Goal: Transaction & Acquisition: Purchase product/service

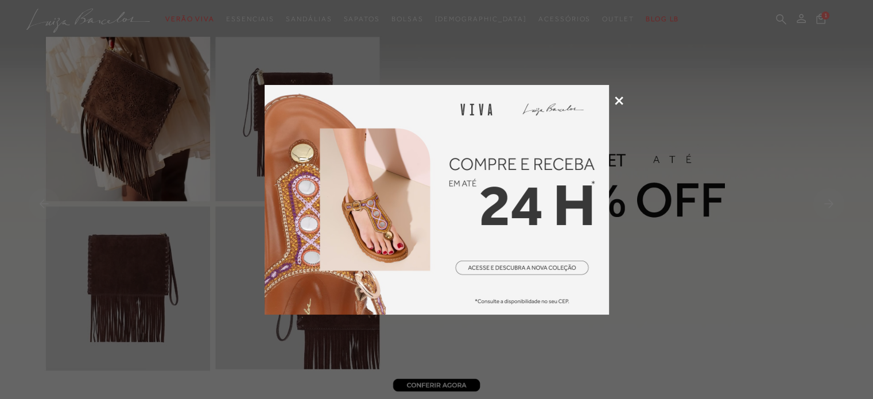
click at [620, 99] on icon at bounding box center [619, 100] width 9 height 9
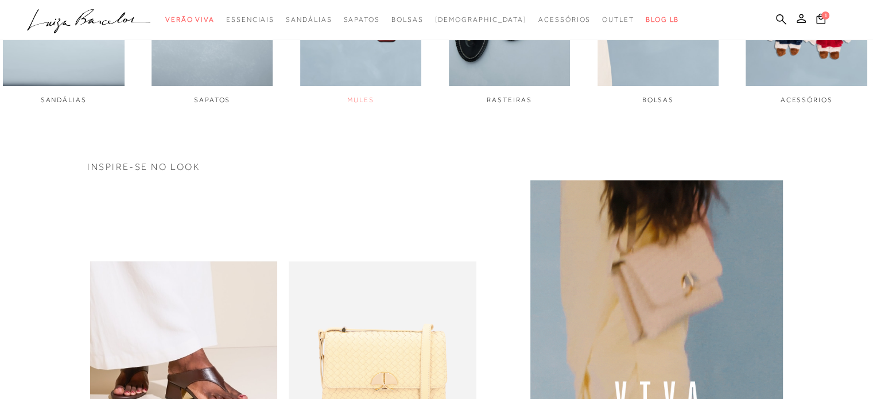
scroll to position [861, 0]
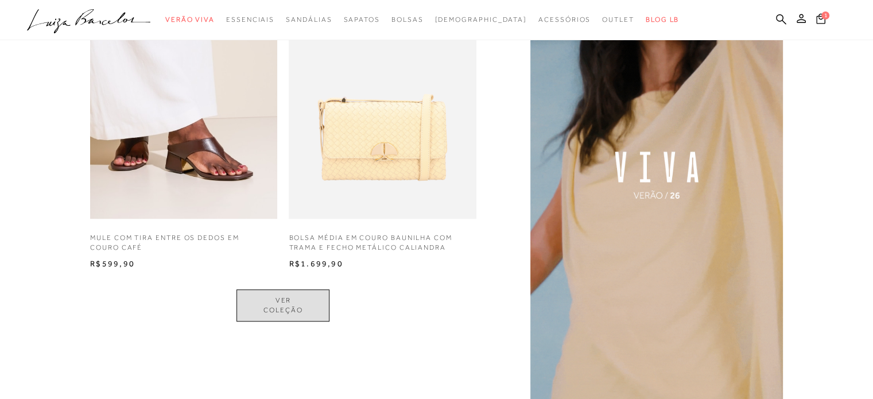
click at [303, 303] on link "VER COLEÇÃO" at bounding box center [283, 305] width 93 height 32
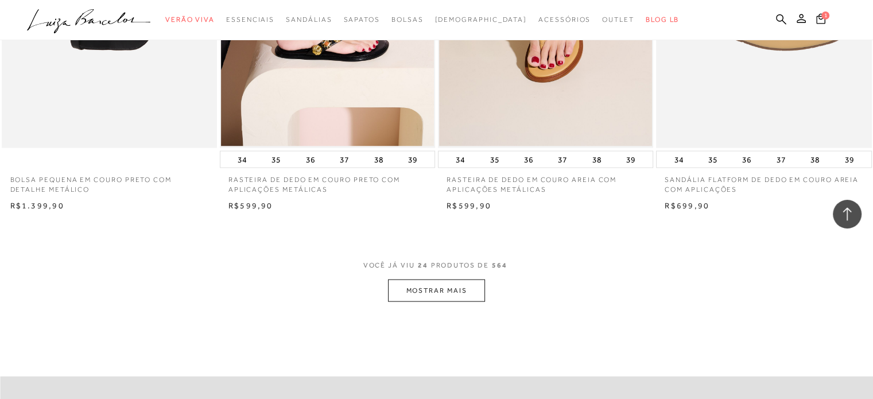
scroll to position [2297, 0]
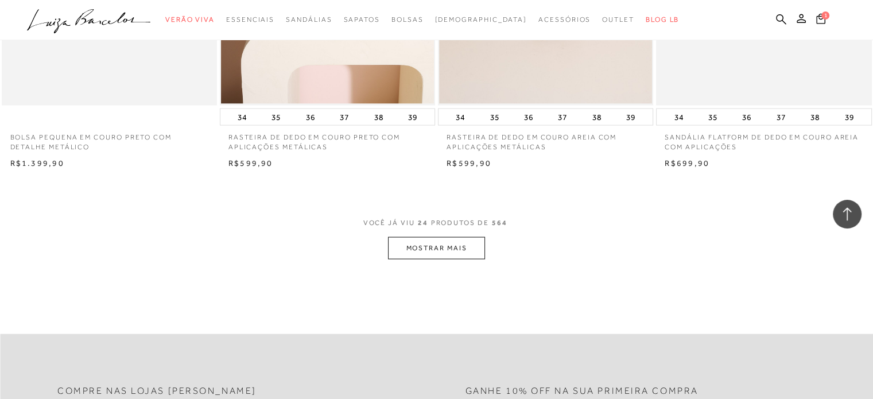
click at [458, 253] on button "MOSTRAR MAIS" at bounding box center [436, 248] width 96 height 22
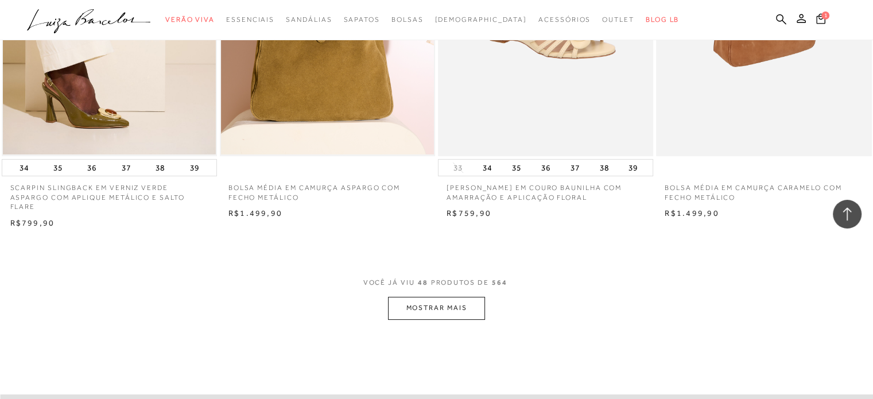
scroll to position [4651, 0]
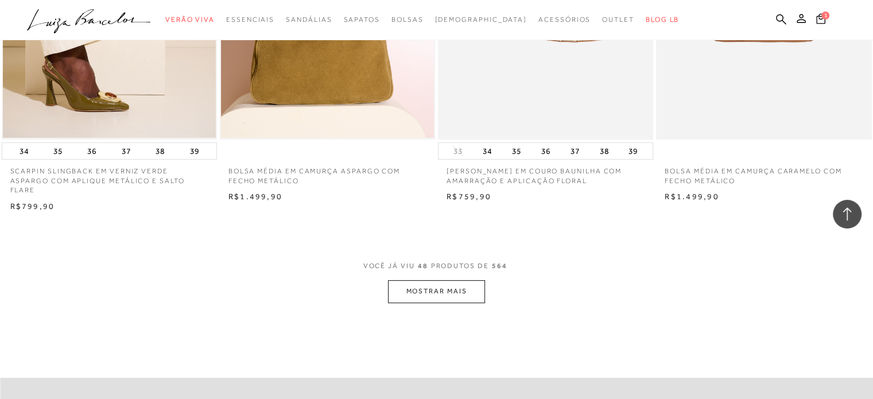
click at [434, 280] on button "MOSTRAR MAIS" at bounding box center [436, 291] width 96 height 22
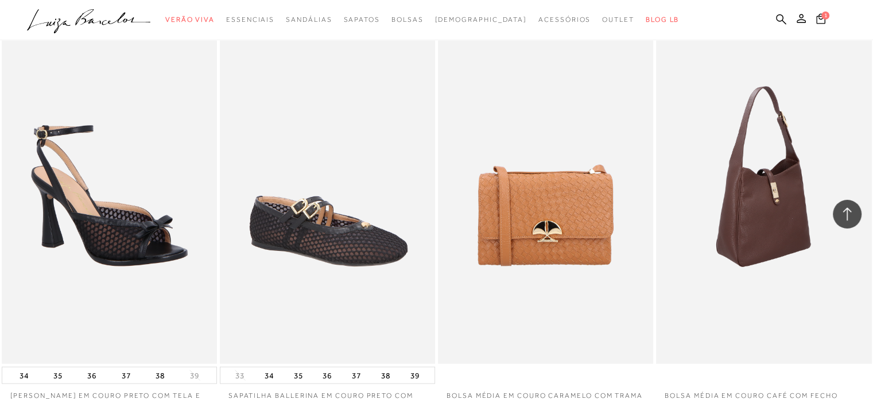
scroll to position [6948, 0]
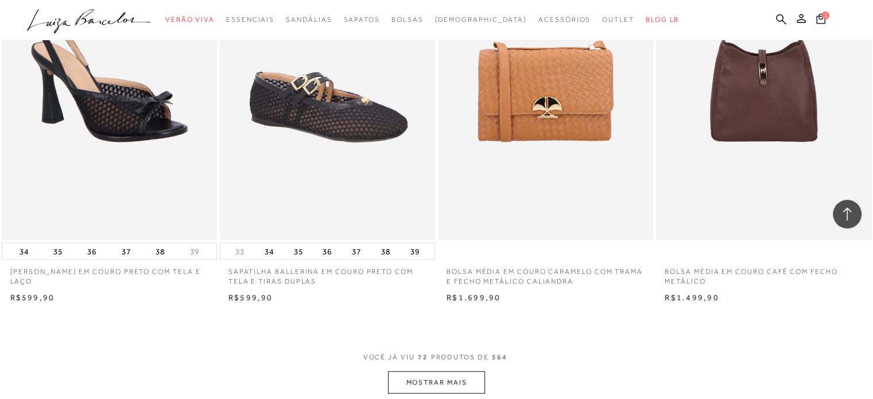
click at [439, 375] on button "MOSTRAR MAIS" at bounding box center [436, 383] width 96 height 22
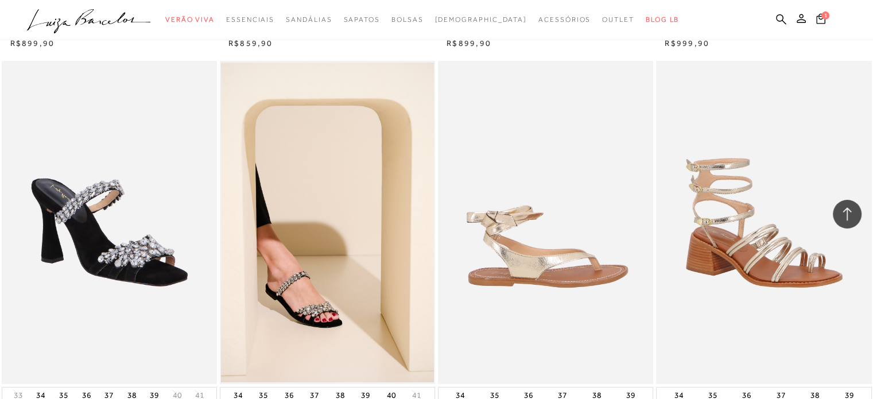
scroll to position [8786, 0]
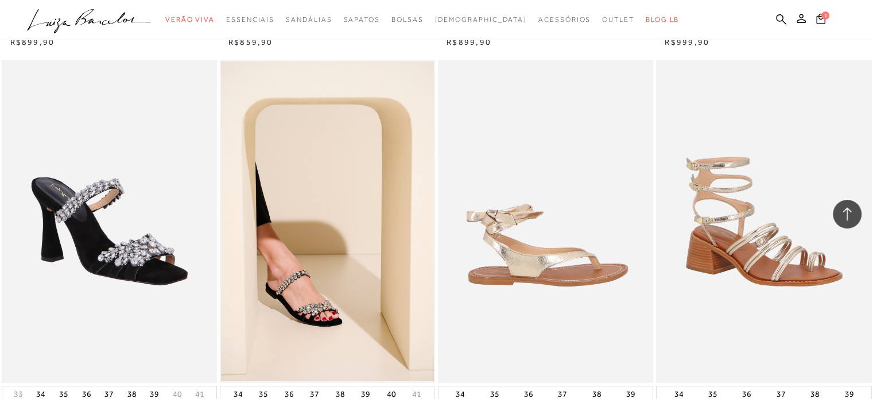
click at [542, 242] on img at bounding box center [546, 221] width 214 height 323
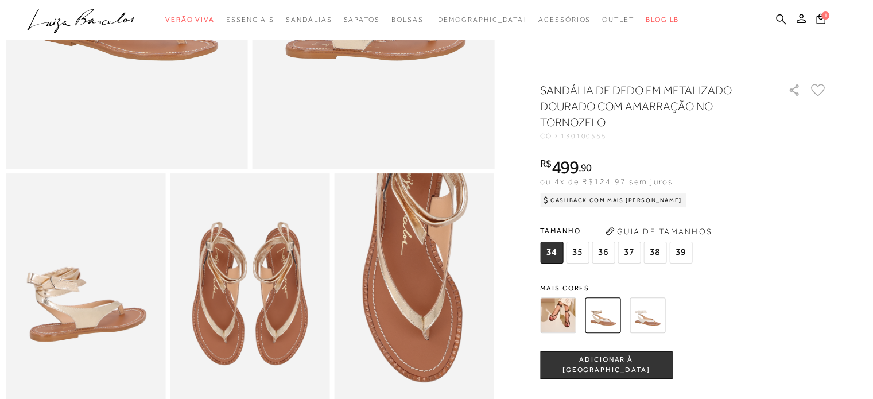
scroll to position [345, 0]
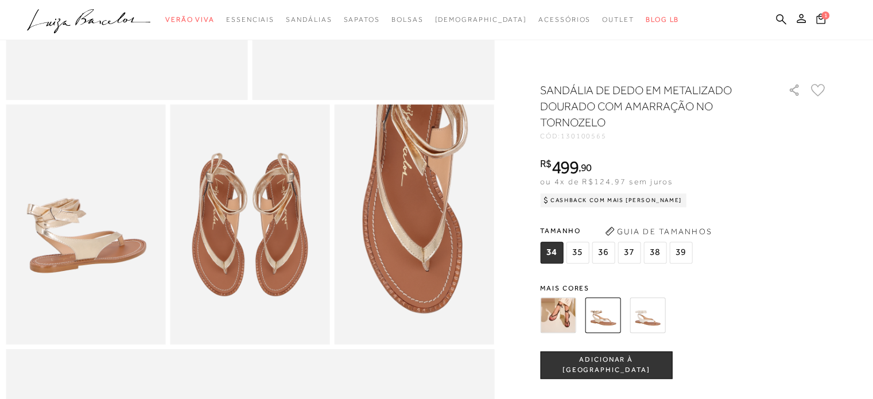
click at [567, 322] on img at bounding box center [558, 315] width 36 height 36
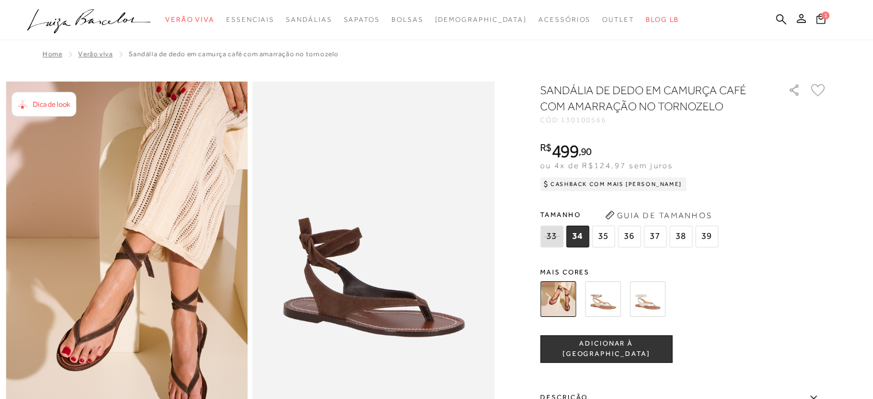
click at [612, 299] on img at bounding box center [603, 299] width 36 height 36
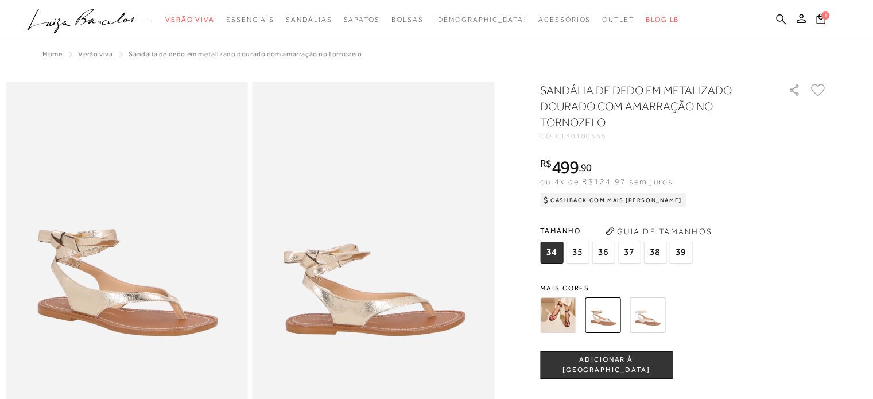
click at [649, 314] on img at bounding box center [648, 315] width 36 height 36
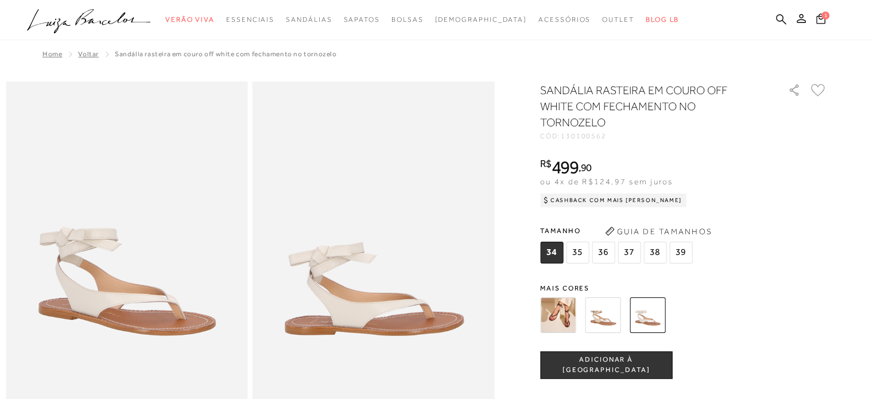
click at [610, 324] on img at bounding box center [603, 315] width 36 height 36
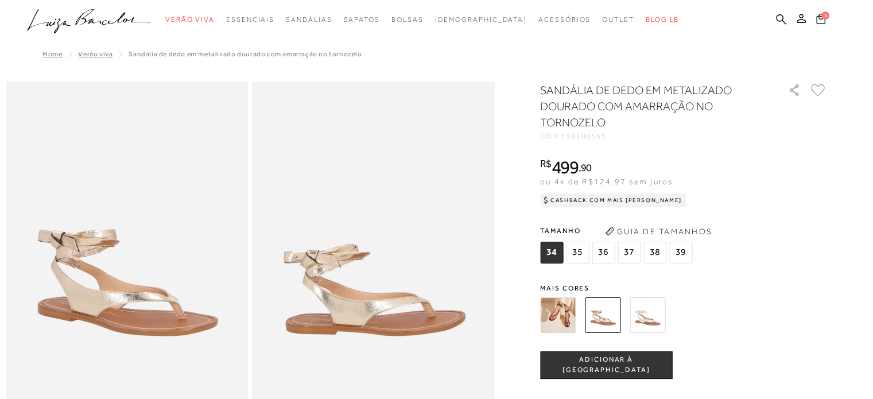
click at [825, 14] on span "1" at bounding box center [826, 15] width 8 height 8
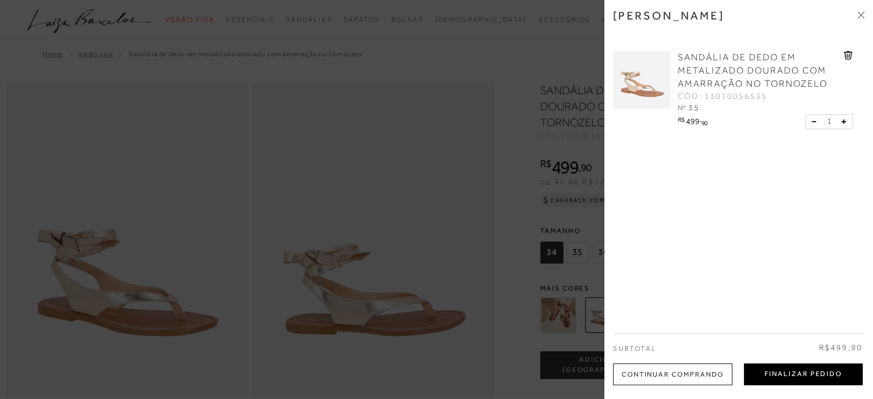
click at [778, 374] on button "Finalizar Pedido" at bounding box center [803, 375] width 119 height 22
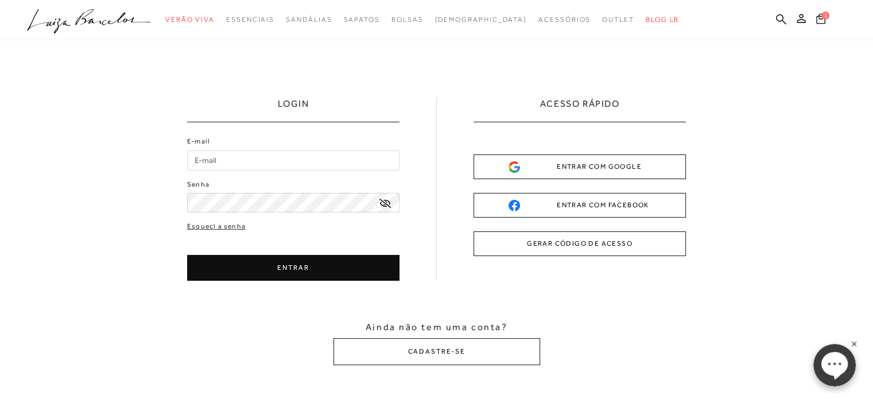
click at [242, 158] on input "E-mail" at bounding box center [293, 160] width 212 height 20
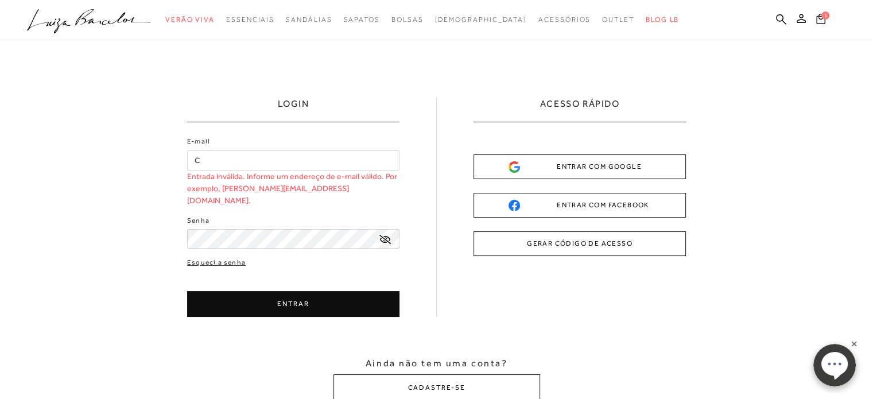
click at [242, 158] on input "C" at bounding box center [293, 160] width 212 height 20
type input "C"
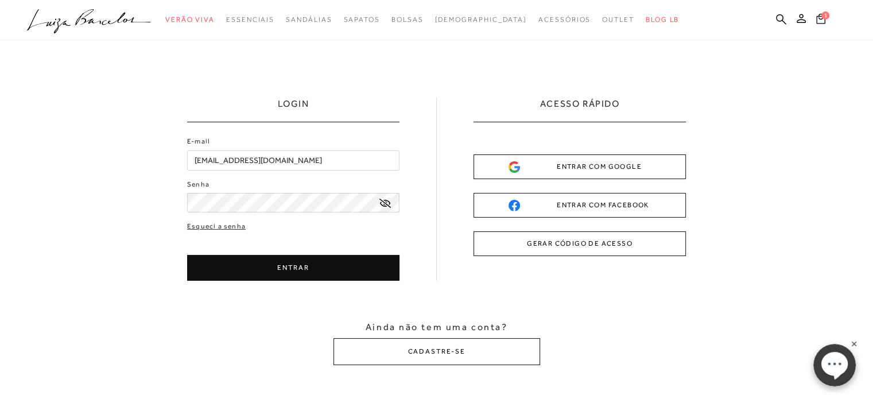
type input "cida_fortes@hotmail.com"
click at [437, 351] on button "CADASTRE-SE" at bounding box center [437, 351] width 207 height 27
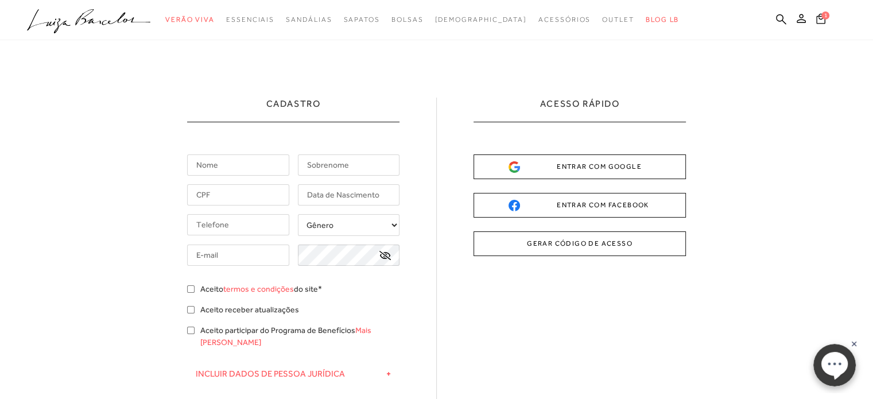
click at [241, 167] on input "text" at bounding box center [238, 164] width 102 height 21
type input "a"
type input "APARECIDA B"
click at [318, 167] on input "text" at bounding box center [349, 164] width 102 height 21
type input "d"
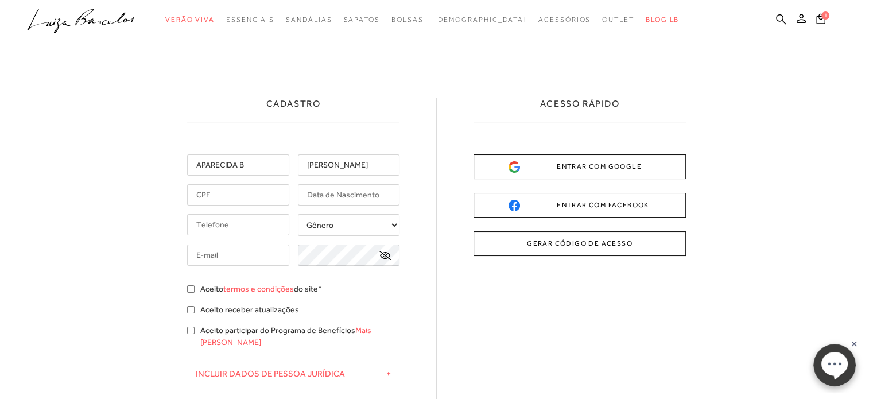
type input "DA SILVA"
click at [252, 190] on input "text" at bounding box center [238, 194] width 102 height 21
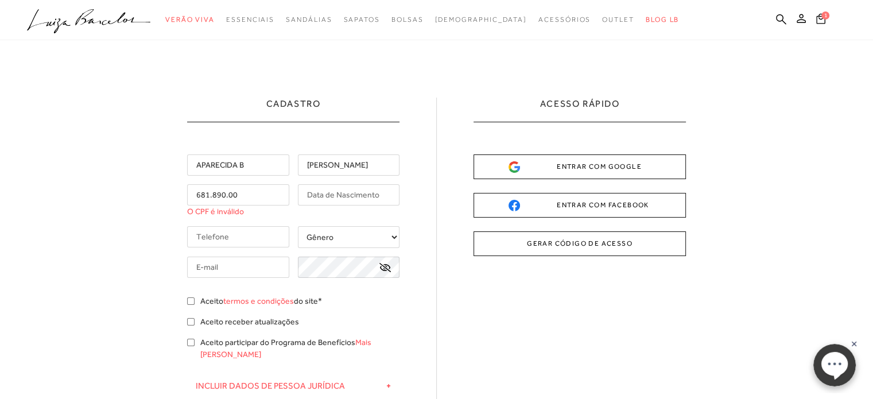
drag, startPoint x: 241, startPoint y: 195, endPoint x: 109, endPoint y: 210, distance: 132.9
click at [111, 211] on div "Cadastro APARECIDA B DA SILVA 681.890.00 O CPF é inválido Gênero" at bounding box center [436, 331] width 873 height 583
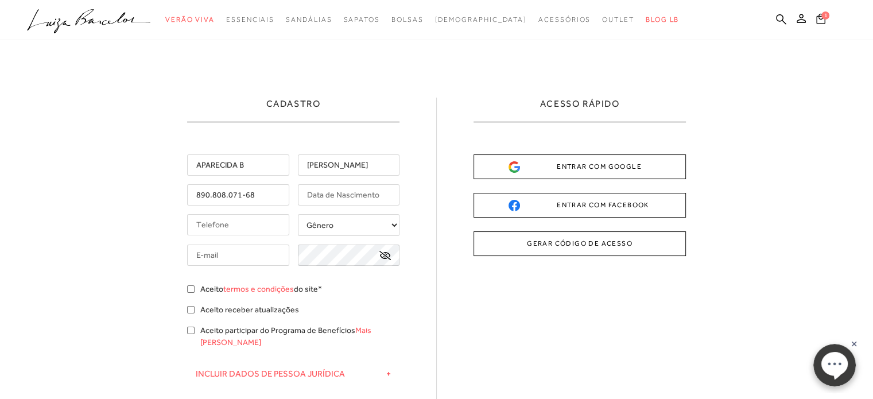
type input "890.808.071-68"
click at [363, 202] on input "text" at bounding box center [349, 194] width 102 height 21
type input "18/12/1977"
click at [269, 222] on input "tel" at bounding box center [238, 224] width 102 height 21
type input "[PHONE_NUMBER]"
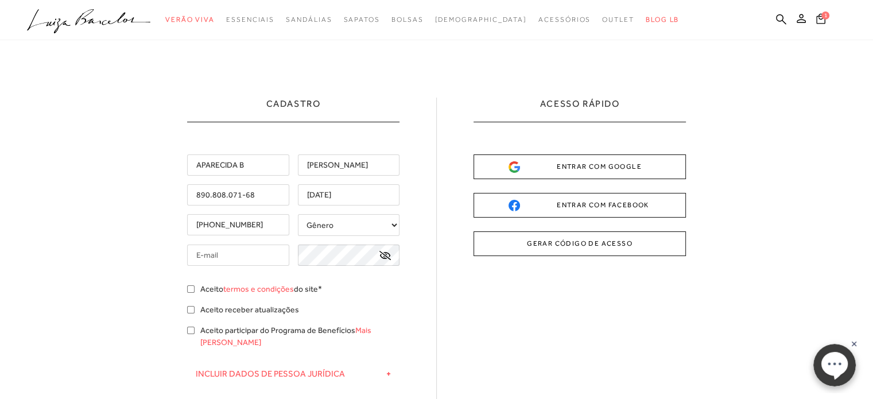
type input "cida_fortes@hotmail.com"
type input "[PHONE_NUMBER]"
click at [395, 226] on select "Gênero Feminino Masculino" at bounding box center [349, 225] width 102 height 22
select select
click at [298, 214] on select "Gênero Feminino Masculino" at bounding box center [349, 225] width 102 height 22
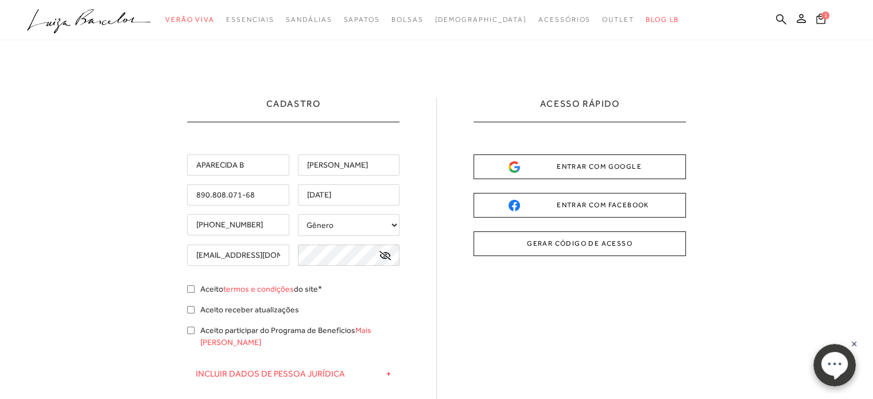
click at [382, 251] on icon at bounding box center [385, 255] width 11 height 9
click at [159, 252] on div "Cadastro APARECIDA B DA SILVA 890.808.071-68 18/12/1977 Gênero +" at bounding box center [436, 325] width 873 height 571
click at [191, 289] on input "Aceito termos e condições do site*" at bounding box center [190, 288] width 7 height 7
checkbox input "true"
click at [190, 307] on input "Aceito receber atualizações" at bounding box center [190, 309] width 7 height 7
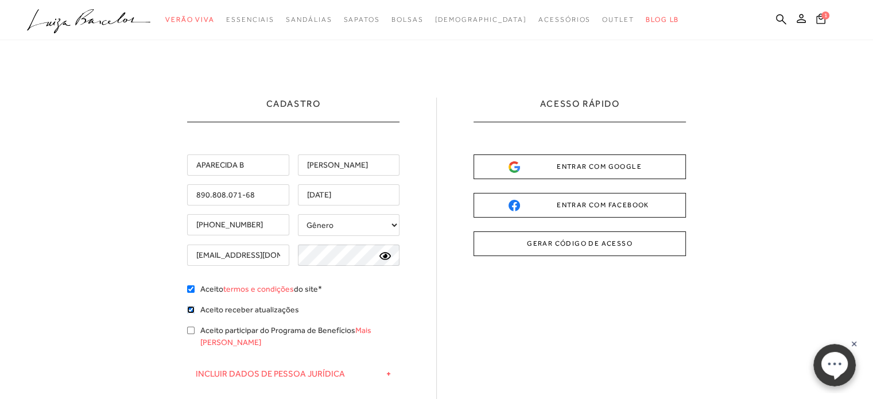
checkbox input "true"
click at [192, 331] on input "Aceito participar do Programa de Benefícios Mais Luiza" at bounding box center [190, 330] width 7 height 7
checkbox input "true"
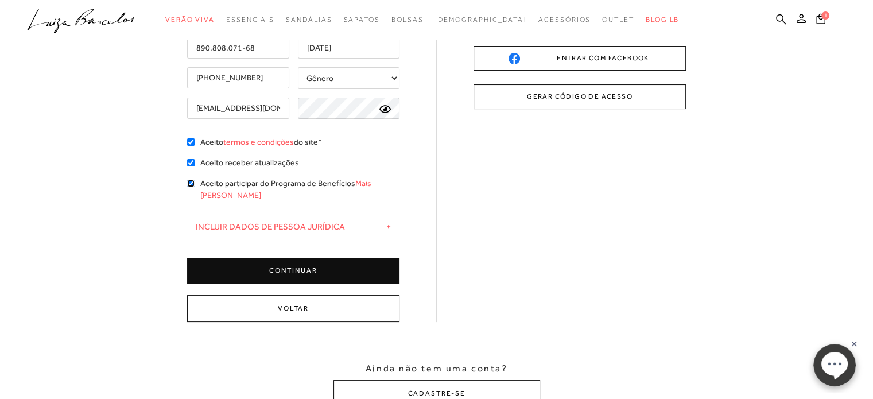
scroll to position [172, 0]
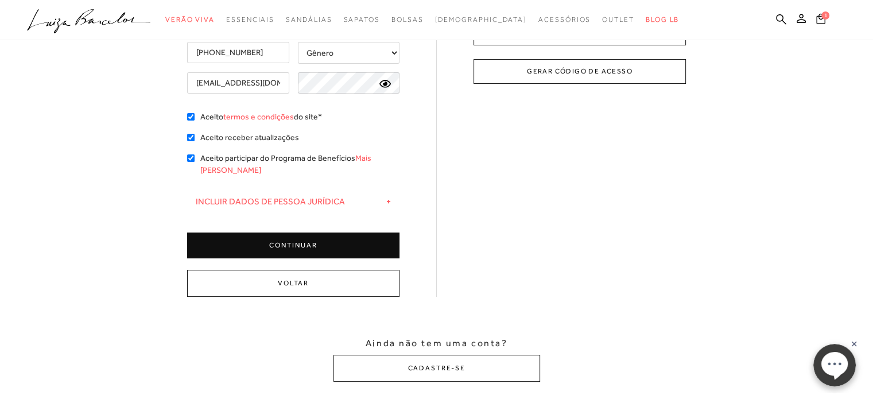
click at [308, 233] on button "CONTINUAR" at bounding box center [293, 246] width 212 height 26
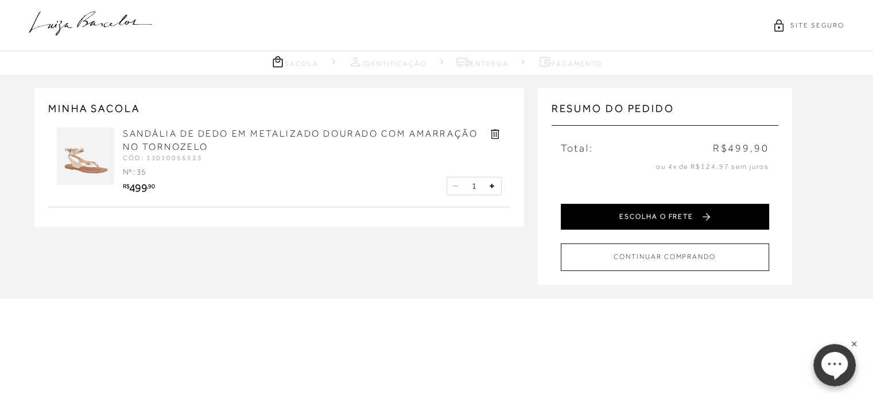
click at [683, 220] on button "ESCOLHA O FRETE" at bounding box center [665, 217] width 208 height 26
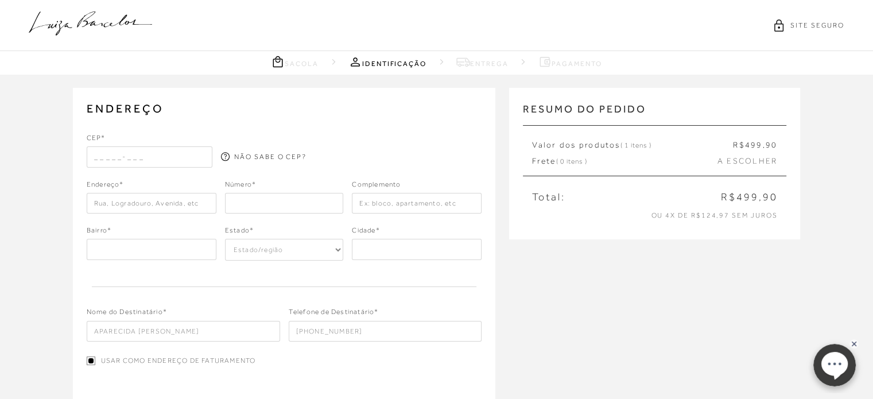
click at [151, 156] on input "text" at bounding box center [150, 156] width 126 height 21
type input "68189-000"
type input "[PERSON_NAME]"
select select "PA"
type input "Itaituba"
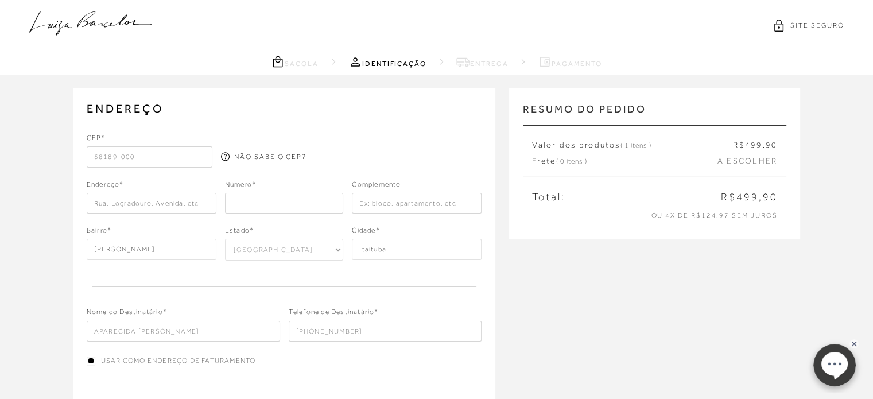
type input "68189-000"
click at [99, 207] on input "text" at bounding box center [152, 203] width 130 height 21
type input "AV TOPAZIO QD"
type input "66"
type input "AV TOPAZIO QD 66"
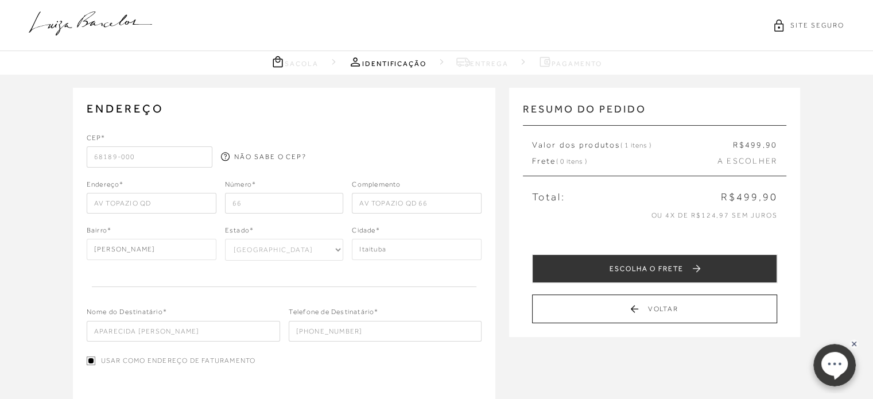
click at [267, 207] on input "66" at bounding box center [284, 203] width 119 height 21
type input "6"
type input "20"
click at [456, 208] on input "AV TOPAZIO QD 66" at bounding box center [417, 203] width 130 height 21
type input "A"
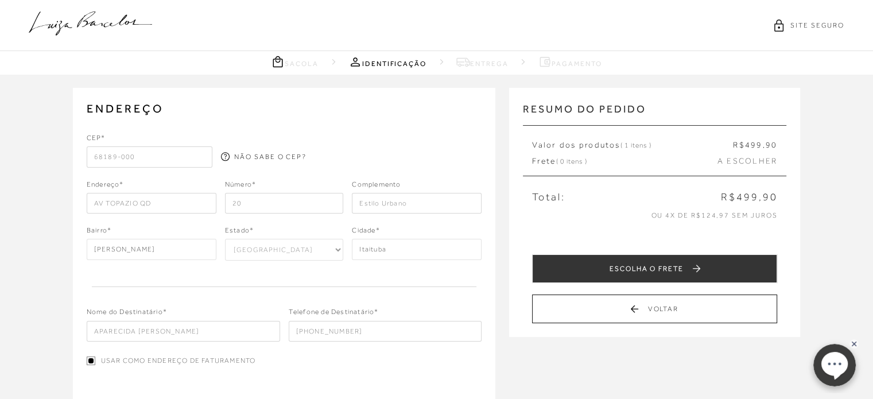
type input "Estilo Urbano"
drag, startPoint x: 269, startPoint y: 185, endPoint x: 264, endPoint y: 194, distance: 9.3
click at [265, 193] on div "Número* 20" at bounding box center [284, 196] width 119 height 35
click at [258, 196] on input "20" at bounding box center [284, 203] width 119 height 21
click at [121, 211] on input "AV TOPAZIO QD" at bounding box center [152, 203] width 130 height 21
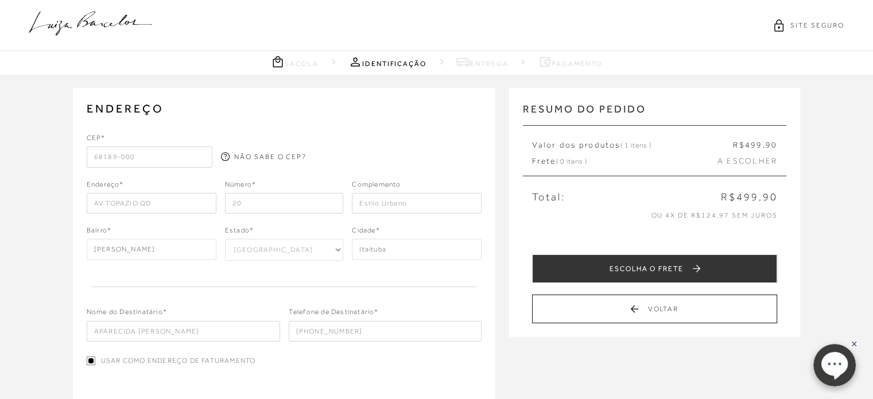
click at [150, 160] on input "68189-000" at bounding box center [150, 156] width 126 height 21
click at [137, 149] on input "68189-000" at bounding box center [150, 156] width 126 height 21
drag, startPoint x: 137, startPoint y: 149, endPoint x: 32, endPoint y: 156, distance: 104.7
click at [32, 156] on div "ENDEREÇO Selecione um endereço para entrega Nenhum endereço salvo. CEP* 68189-0…" at bounding box center [436, 386] width 873 height 623
click at [163, 249] on input "[PERSON_NAME]" at bounding box center [152, 249] width 130 height 21
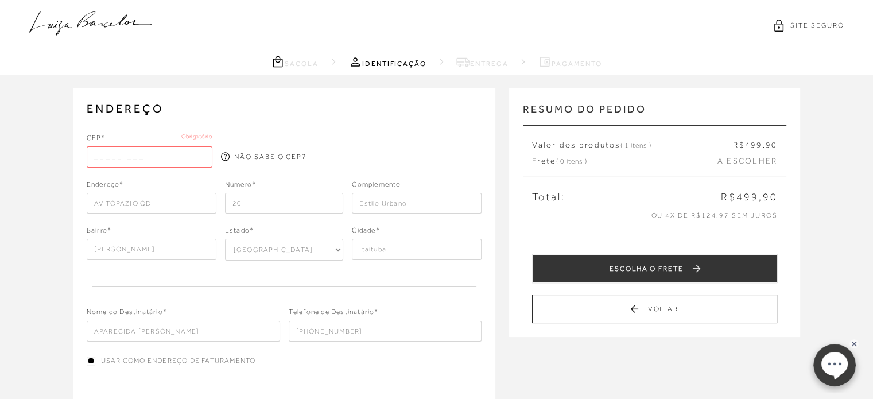
click at [167, 251] on input "[PERSON_NAME]" at bounding box center [152, 249] width 130 height 21
type input "M"
type input "centro"
click at [408, 248] on input "Itaituba" at bounding box center [417, 249] width 130 height 21
type input "I"
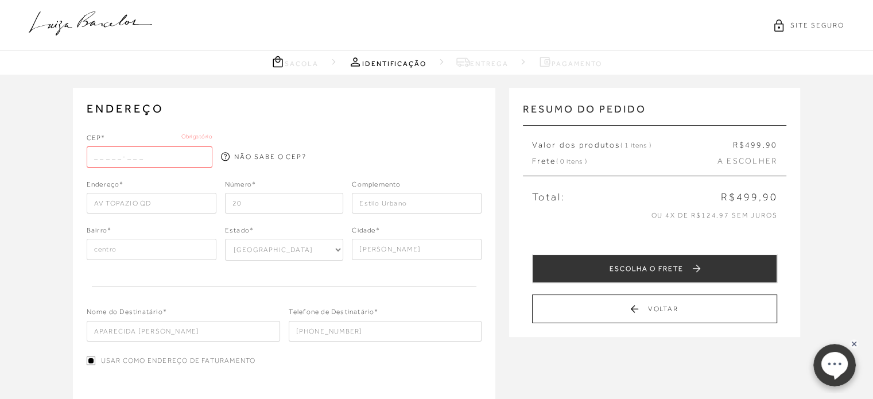
click at [408, 248] on input "Moraes" at bounding box center [417, 249] width 130 height 21
type input "[PERSON_NAME]"
click at [137, 147] on input "text" at bounding box center [150, 156] width 126 height 21
type input "68189-000"
type input "[PERSON_NAME]"
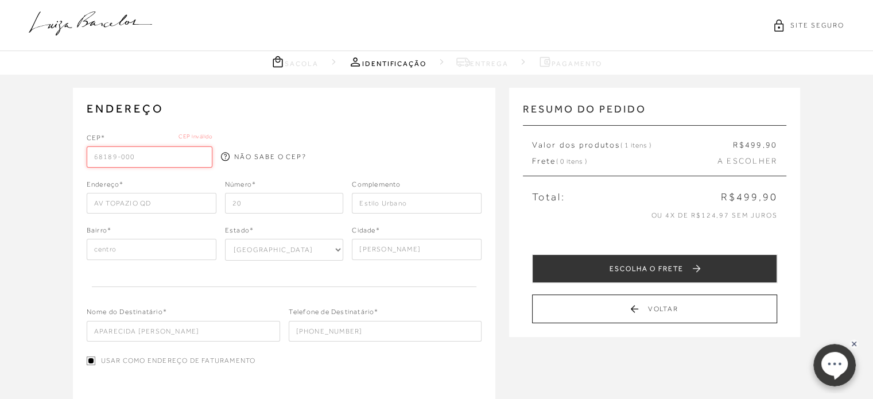
type input "Itaituba"
type input "68189-000"
drag, startPoint x: 273, startPoint y: 279, endPoint x: 276, endPoint y: 262, distance: 17.0
click at [274, 276] on div "CEP* 68189-000 NÃO SABE O CEP? Endereço* AV TOPAZIO QD" at bounding box center [285, 237] width 396 height 209
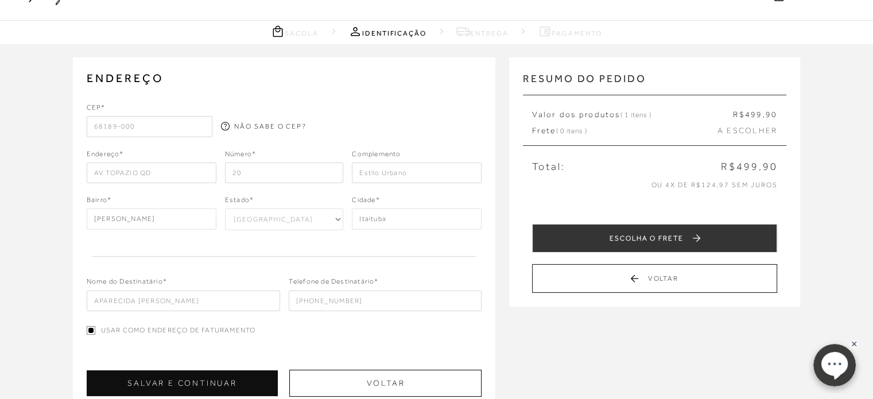
scroll to position [57, 0]
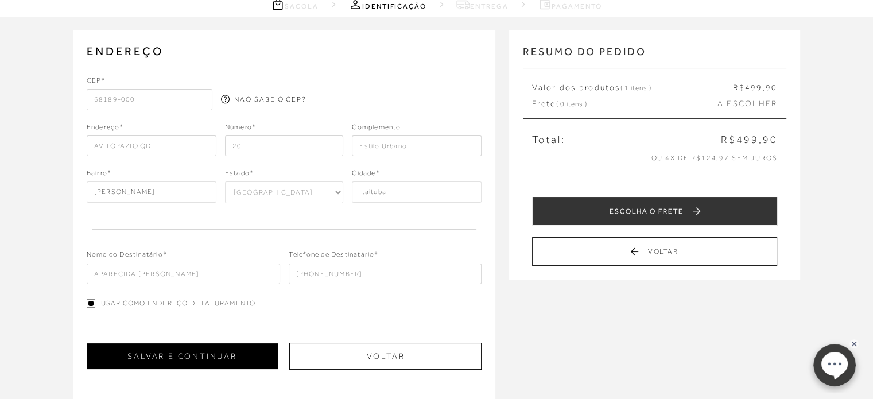
click at [207, 353] on button "SALVAR E CONTINUAR" at bounding box center [183, 356] width 192 height 26
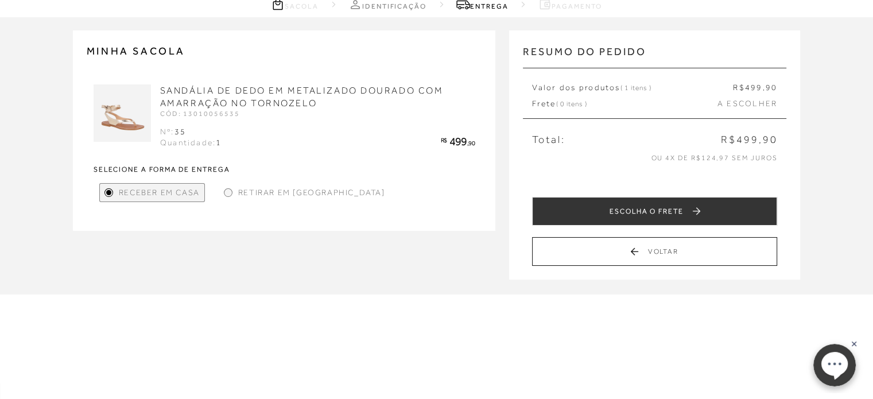
scroll to position [0, 0]
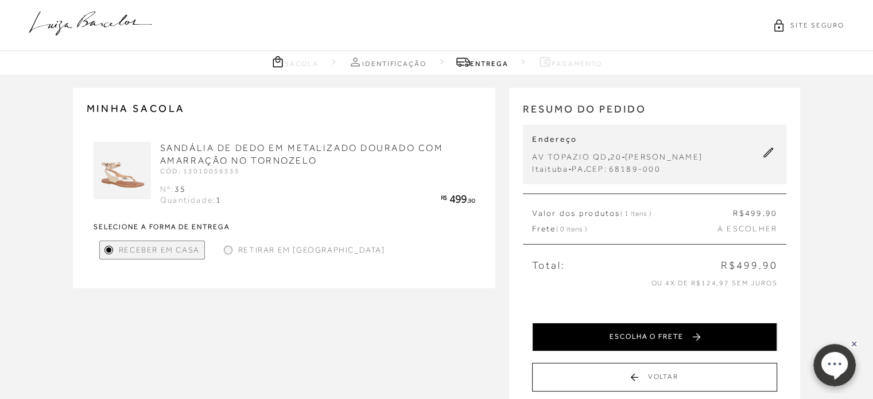
click at [651, 339] on button "ESCOLHA O FRETE" at bounding box center [654, 337] width 245 height 29
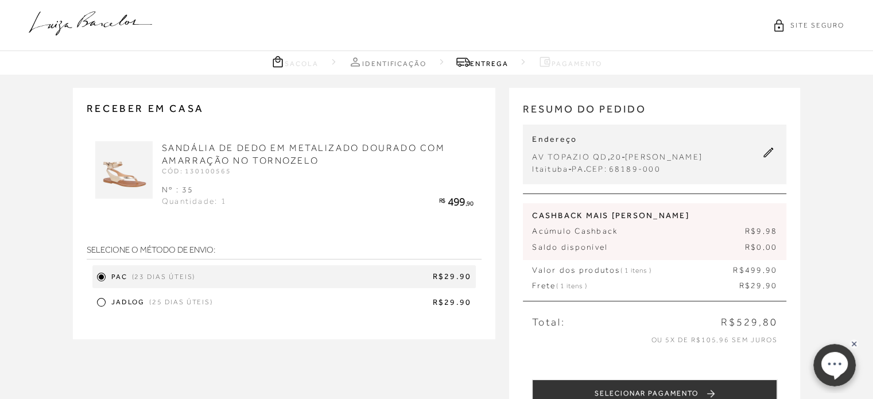
click at [102, 302] on div at bounding box center [101, 302] width 5 height 5
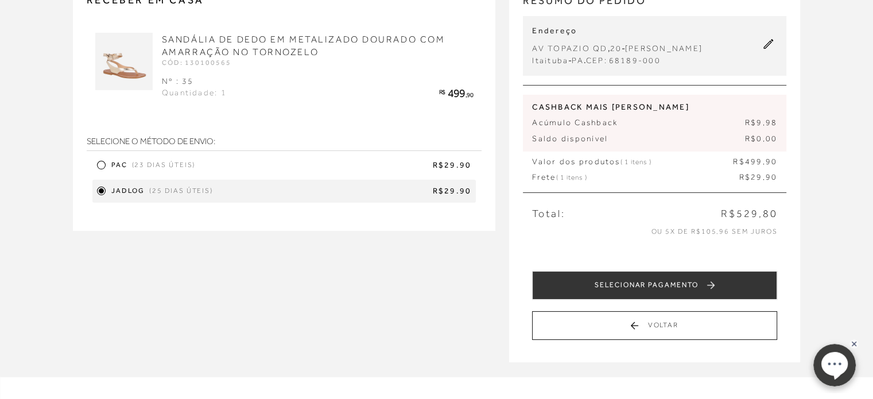
scroll to position [115, 0]
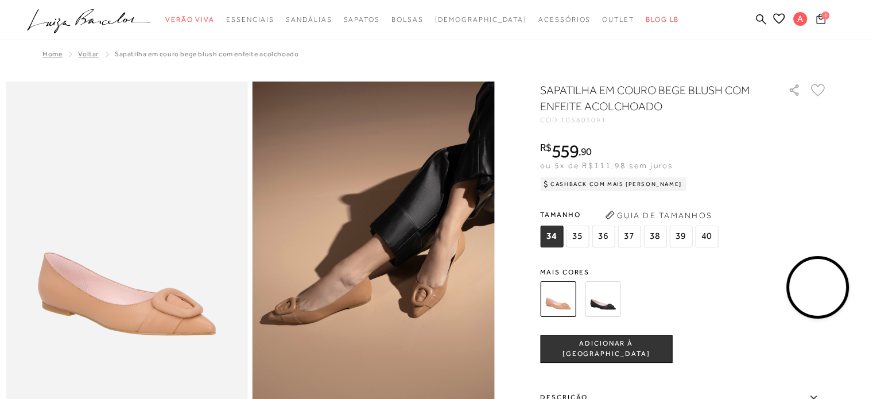
click at [823, 17] on span "1" at bounding box center [826, 15] width 8 height 8
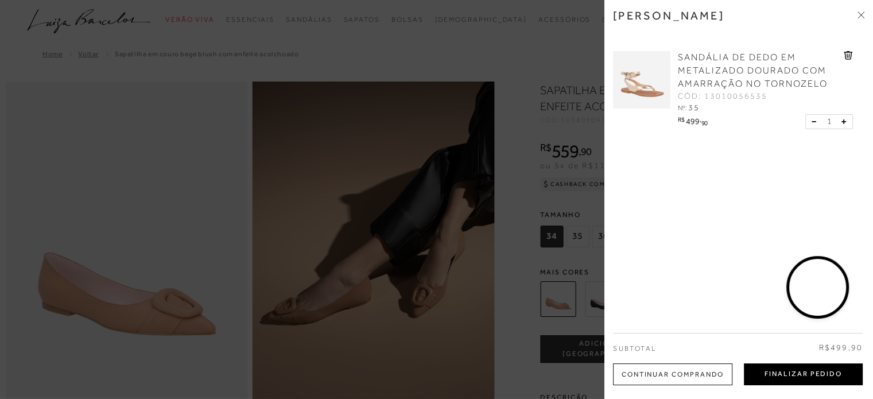
click at [806, 376] on button "Finalizar Pedido" at bounding box center [803, 375] width 119 height 22
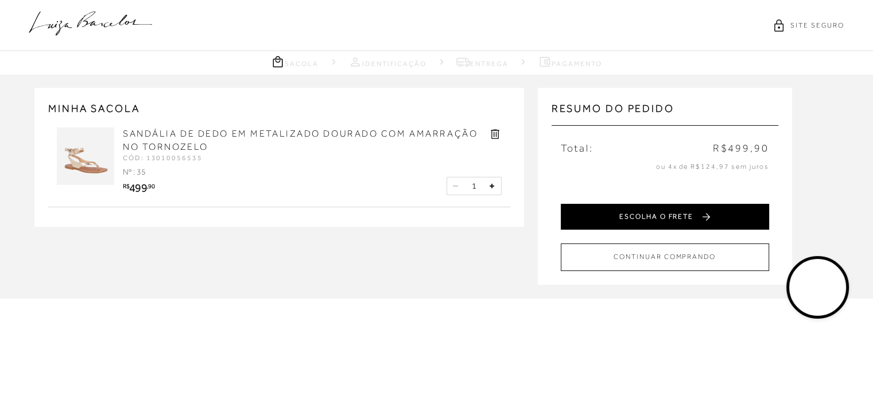
click at [647, 213] on button "ESCOLHA O FRETE" at bounding box center [665, 217] width 208 height 26
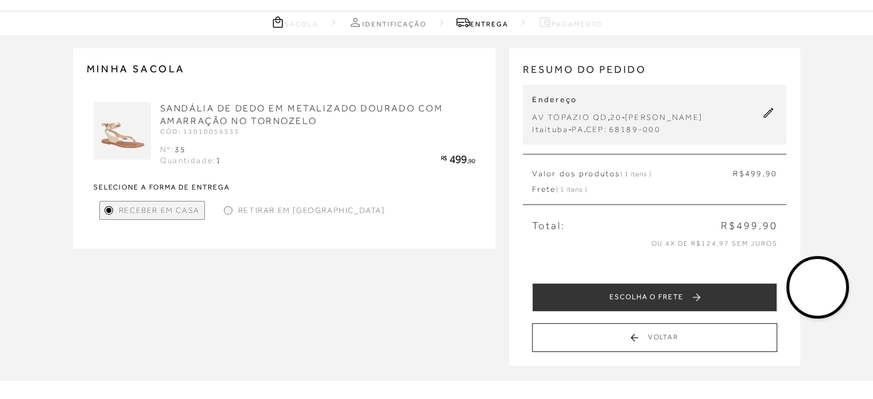
scroll to position [57, 0]
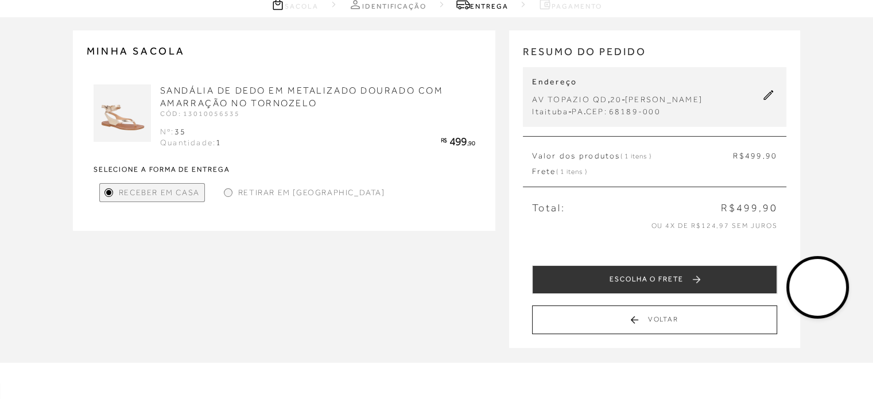
click at [636, 273] on button "ESCOLHA O FRETE" at bounding box center [654, 279] width 245 height 29
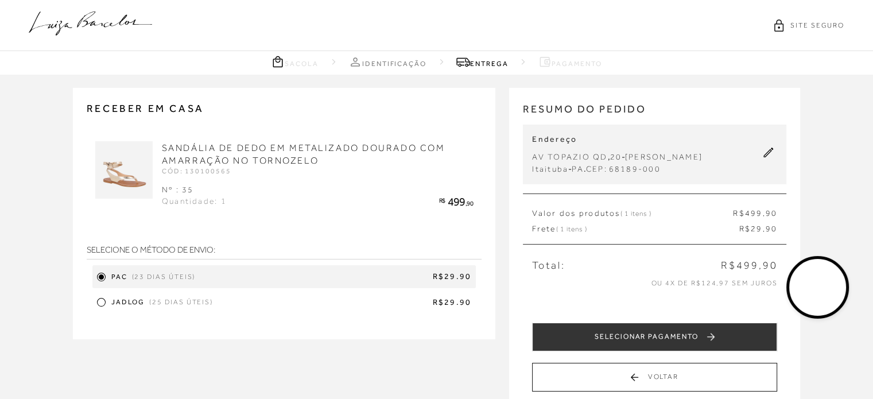
click at [105, 301] on div at bounding box center [101, 302] width 9 height 9
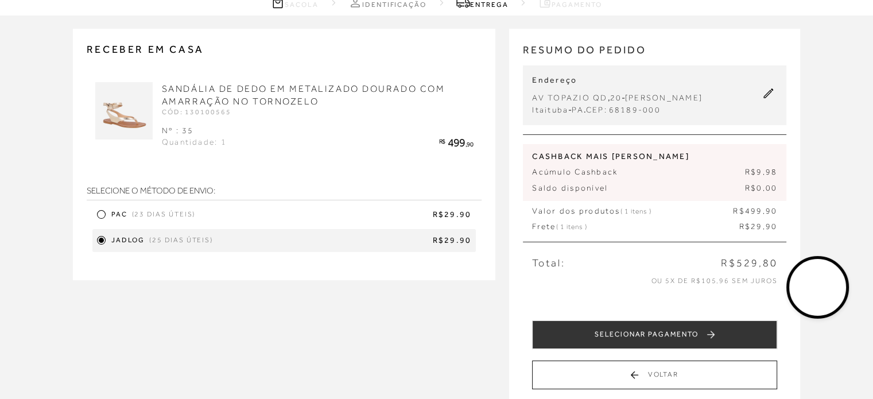
scroll to position [172, 0]
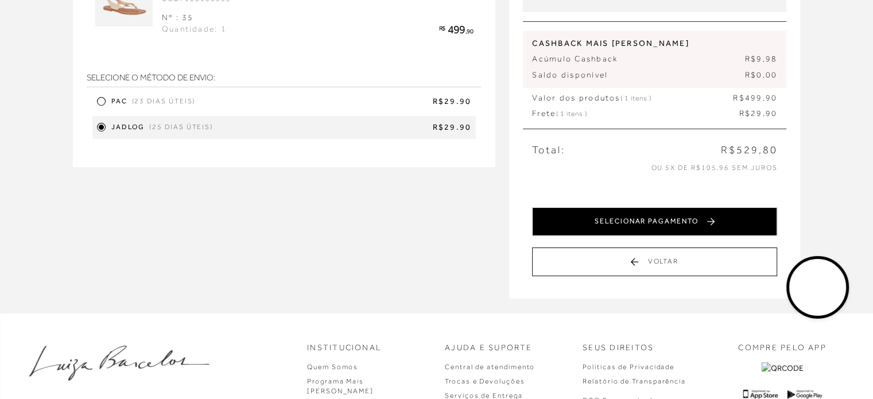
click at [637, 222] on button "SELECIONAR PAGAMENTO" at bounding box center [654, 221] width 245 height 29
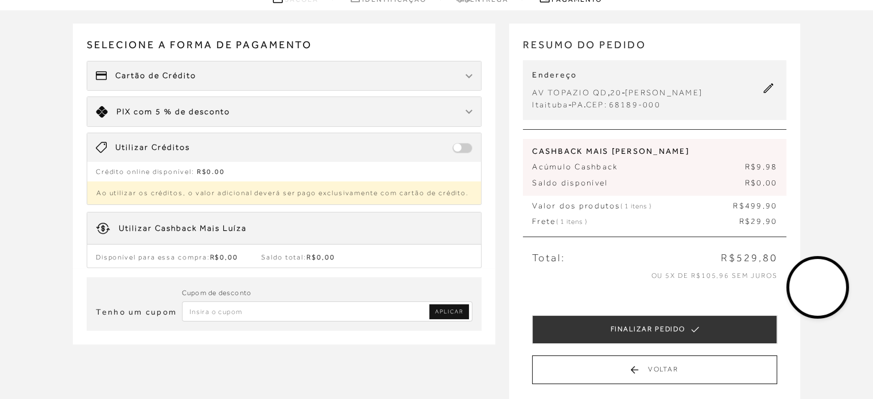
scroll to position [57, 0]
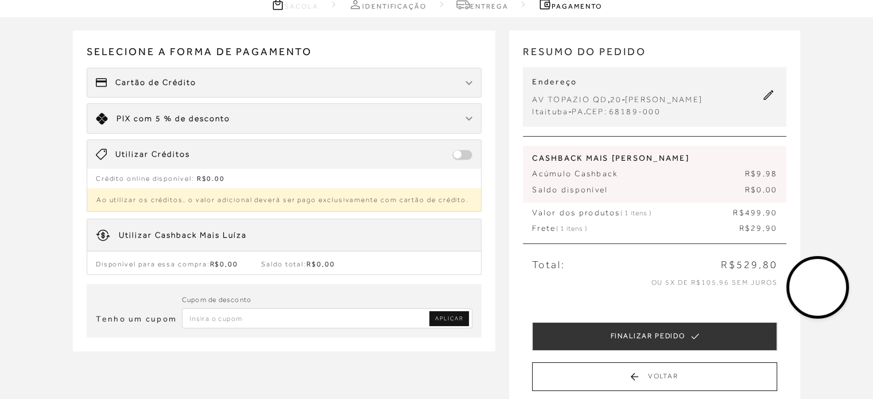
click at [230, 82] on div "Cartão de Crédito" at bounding box center [284, 82] width 395 height 29
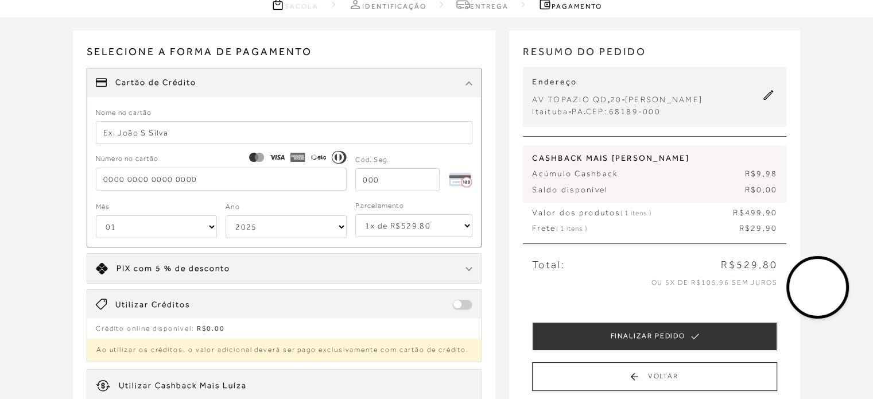
click at [180, 132] on input "text" at bounding box center [284, 132] width 377 height 23
type input "APARECIDA [PERSON_NAME]"
type input "[CREDIT_CARD_NUMBER]"
type input "638"
select select "10"
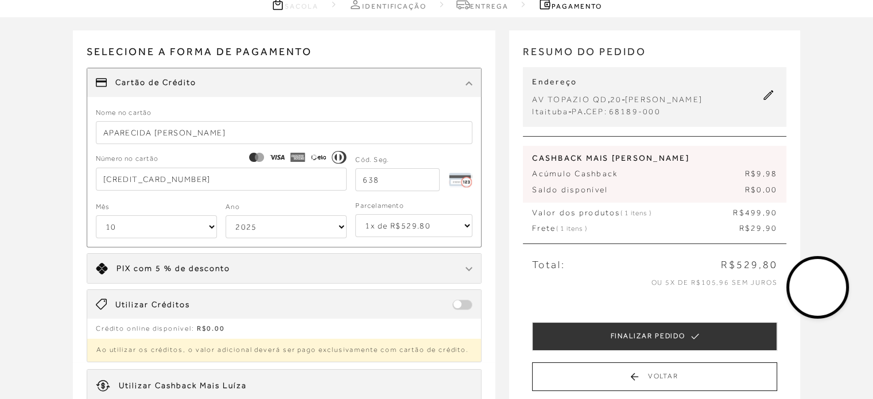
select select "2027"
type input "[CREDIT_CARD_NUMBER]"
drag, startPoint x: 193, startPoint y: 180, endPoint x: 0, endPoint y: 188, distance: 193.1
click at [0, 188] on div "Receber em casa SANDÁLIA DE DEDO EM METALIZADO DOURADO COM AMARRAÇÃO NO TORNOZE…" at bounding box center [436, 277] width 873 height 521
click at [232, 185] on input "[CREDIT_CARD_NUMBER]" at bounding box center [222, 179] width 252 height 23
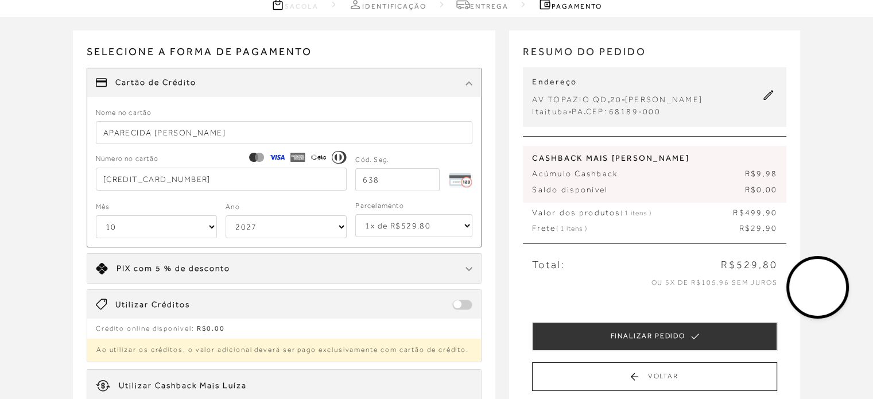
click at [356, 277] on div "Limite: R$ 5.000,00 PIX com 5 % de desconto" at bounding box center [284, 268] width 395 height 29
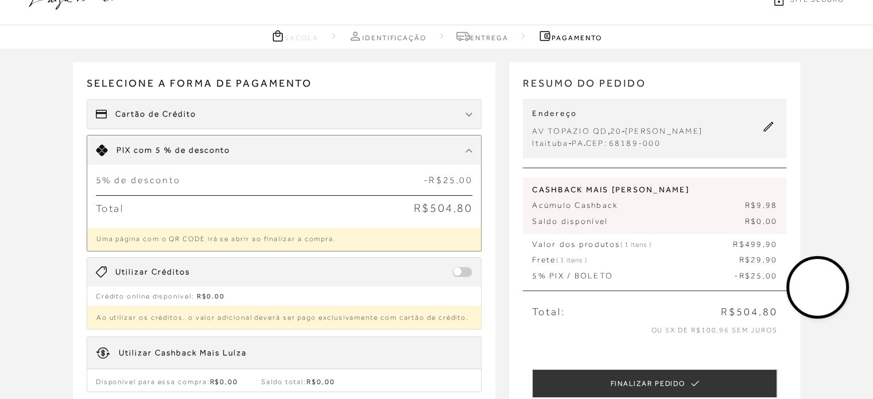
scroll to position [0, 0]
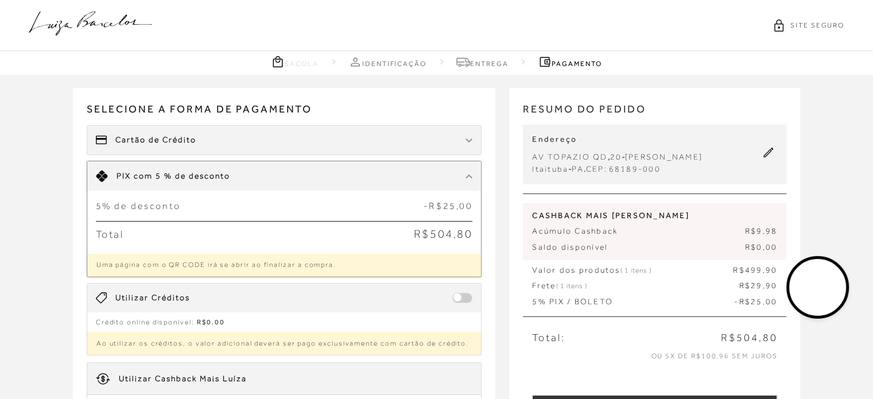
click at [202, 135] on div "Cartão de Crédito" at bounding box center [284, 140] width 395 height 29
select select "10"
select select "2027"
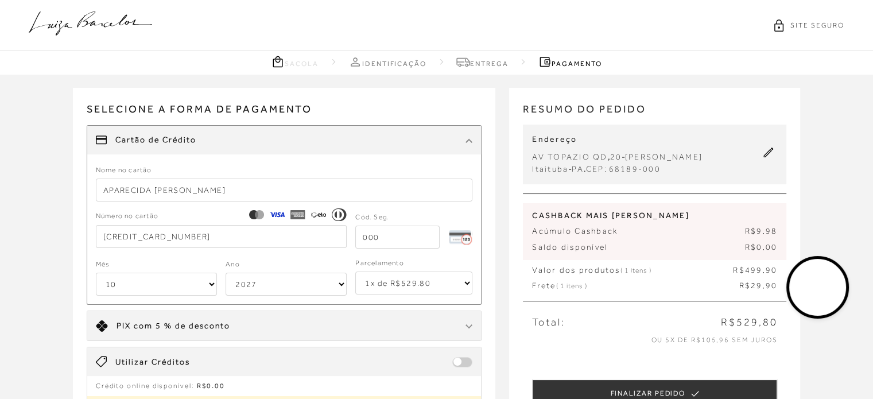
click at [386, 235] on input "tel" at bounding box center [397, 237] width 84 height 23
type input "638"
click at [392, 318] on div "Limite: R$ 5.000,00 PIX com 5 % de desconto" at bounding box center [284, 325] width 395 height 29
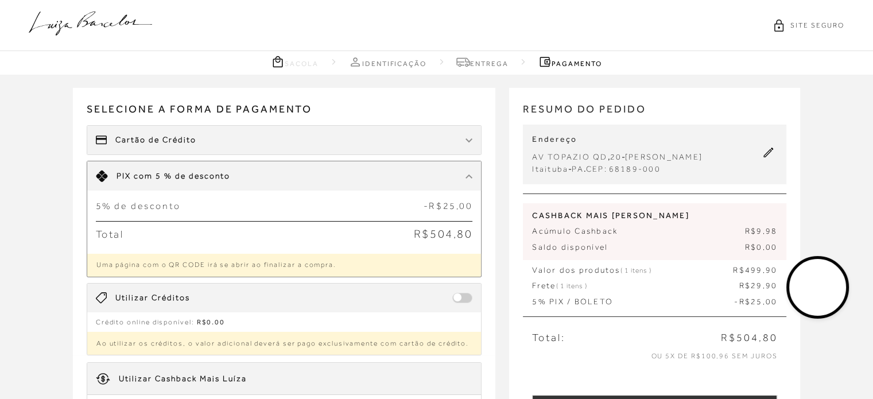
click at [204, 130] on div "Cartão de Crédito" at bounding box center [284, 140] width 395 height 29
select select "10"
select select "2027"
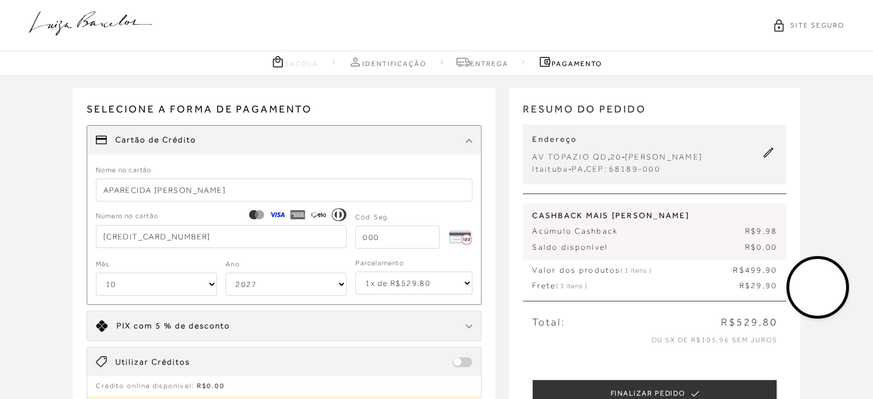
click at [390, 238] on input "tel" at bounding box center [397, 237] width 84 height 23
type input "638"
click at [358, 289] on select "1x de R$529.80 2x de R$264.90 sem juros 3x de R$176.60 sem juros 4x de R$132.45…" at bounding box center [413, 283] width 117 height 23
select select "6"
click at [355, 272] on select "1x de R$529.80 2x de R$264.90 sem juros 3x de R$176.60 sem juros 4x de R$132.45…" at bounding box center [413, 283] width 117 height 23
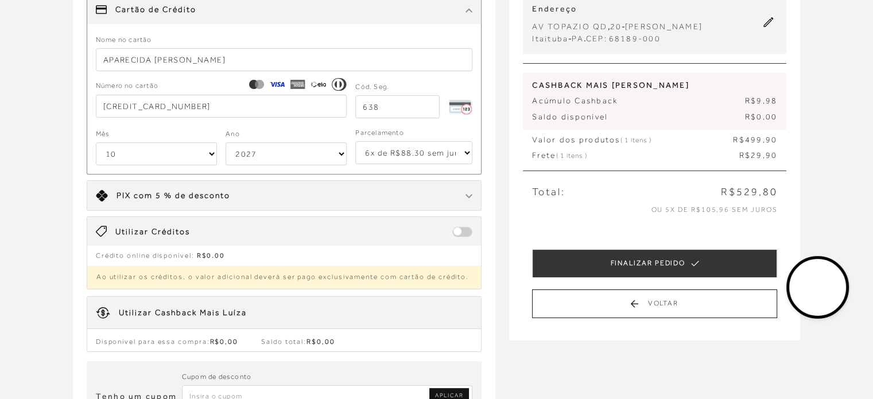
scroll to position [287, 0]
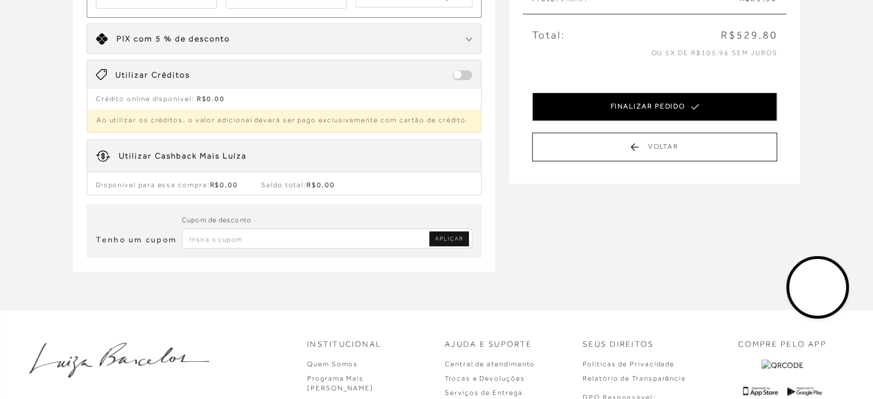
click at [632, 103] on button "FINALIZAR PEDIDO" at bounding box center [654, 106] width 245 height 29
select select "10"
select select "2027"
select select "6"
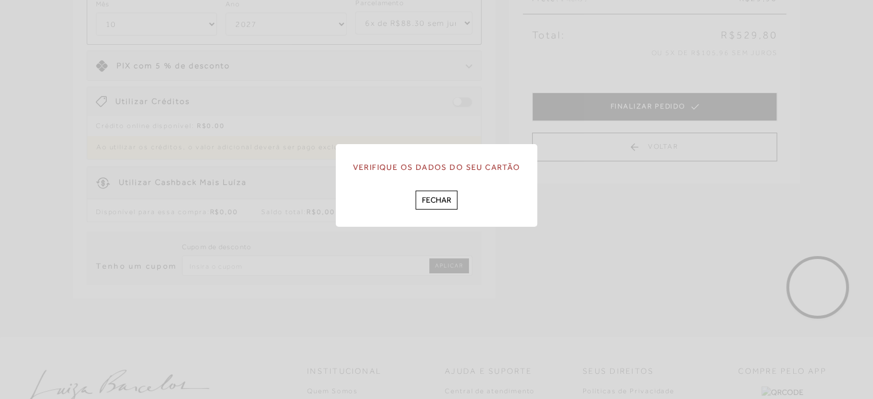
scroll to position [0, 0]
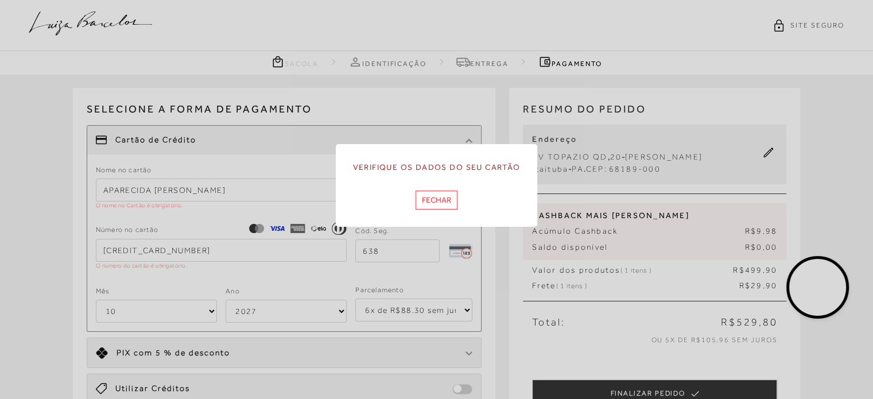
click at [446, 202] on button "Fechar" at bounding box center [437, 200] width 42 height 19
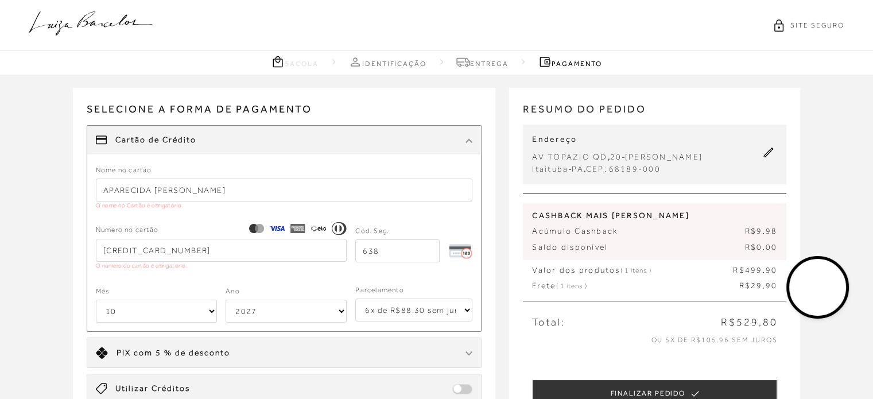
drag, startPoint x: 241, startPoint y: 190, endPoint x: 30, endPoint y: 185, distance: 211.4
click at [32, 192] on div "Receber em casa SANDÁLIA DE DEDO EM METALIZADO DOURADO COM AMARRAÇÃO NO TORNOZE…" at bounding box center [436, 349] width 873 height 548
type input "a"
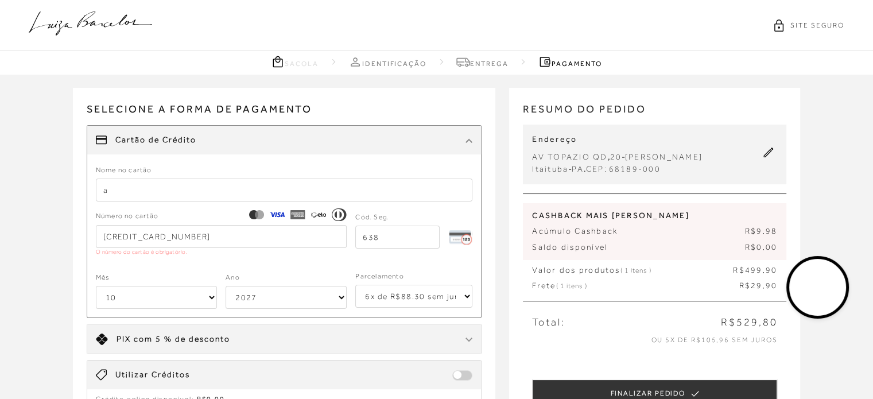
scroll to position [57, 0]
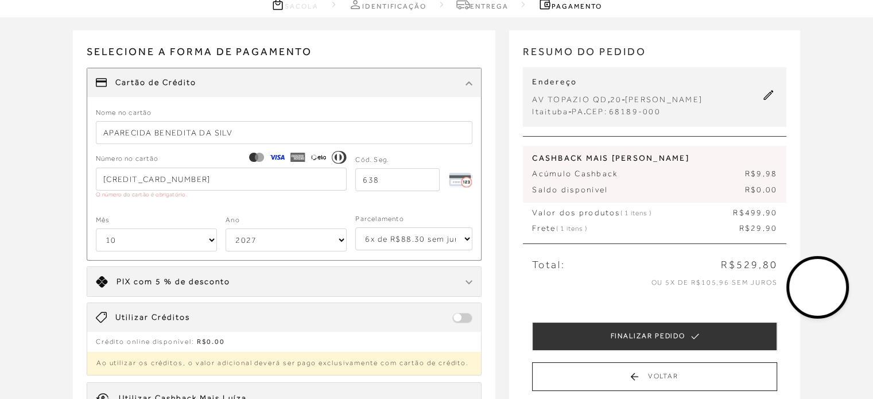
type input "APARECIDA [PERSON_NAME]"
click at [129, 183] on input "[CREDIT_CARD_NUMBER]" at bounding box center [222, 179] width 252 height 23
drag, startPoint x: 195, startPoint y: 180, endPoint x: 0, endPoint y: 151, distance: 196.9
click at [0, 153] on div "Receber em casa SANDÁLIA DE DEDO EM METALIZADO DOURADO COM AMARRAÇÃO NO TORNOZE…" at bounding box center [436, 284] width 873 height 535
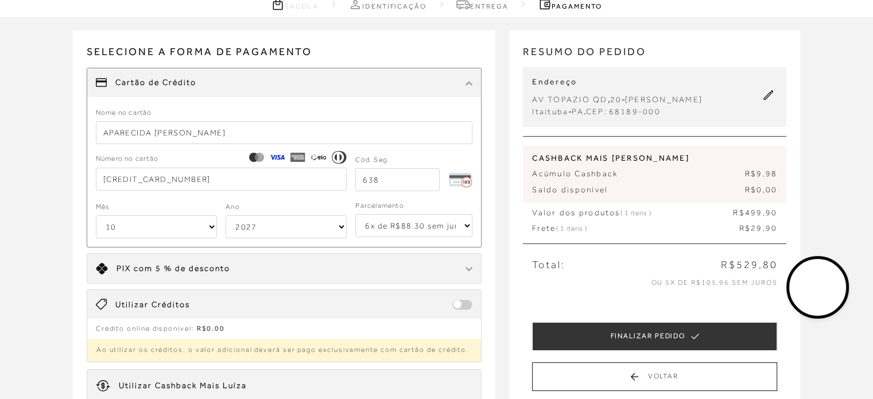
type input "[CREDIT_CARD_NUMBER]"
drag, startPoint x: 146, startPoint y: 223, endPoint x: 154, endPoint y: 230, distance: 10.2
click at [146, 223] on select "01 02 03 04 05 06 07 08 09 10 11 12" at bounding box center [156, 226] width 121 height 23
click at [331, 299] on div "Utilizar Créditos" at bounding box center [284, 304] width 395 height 29
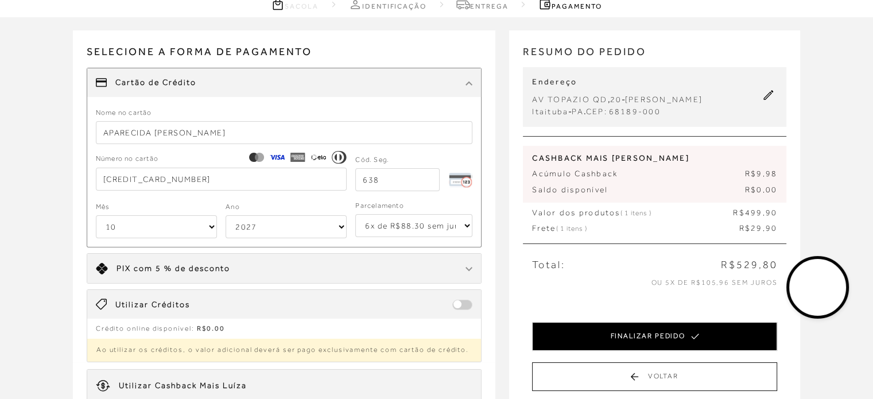
click at [635, 334] on button "FINALIZAR PEDIDO" at bounding box center [654, 336] width 245 height 29
select select "10"
select select "2027"
select select "6"
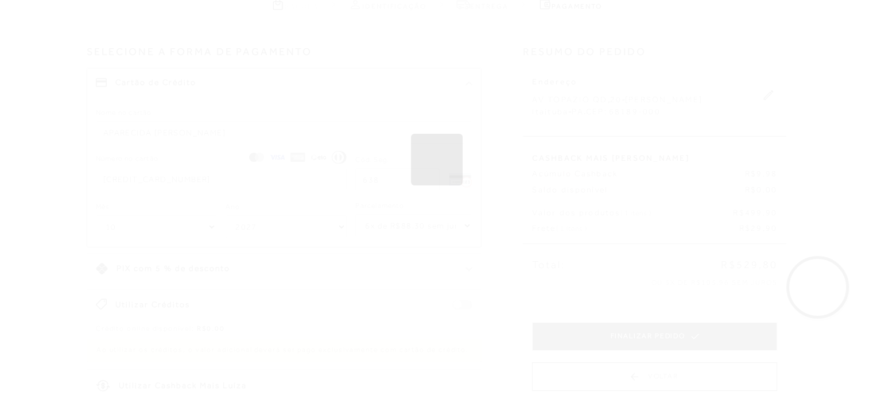
scroll to position [0, 0]
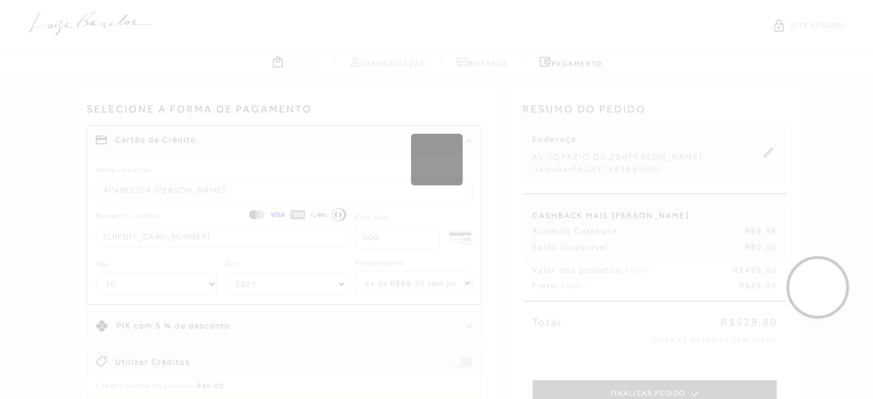
select select "1"
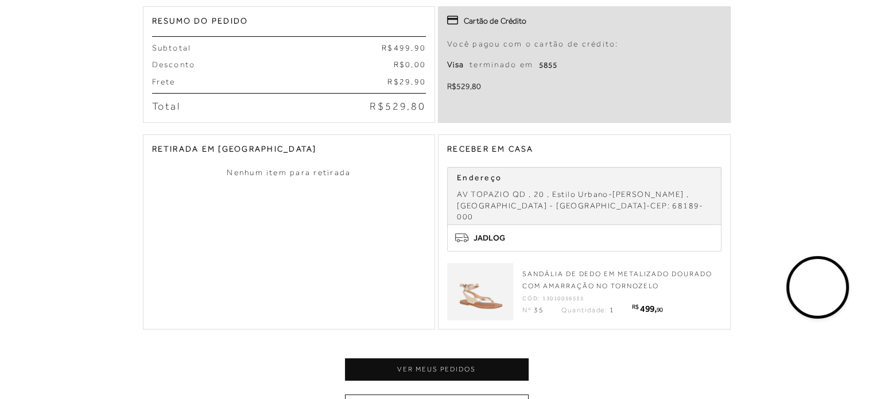
scroll to position [402, 0]
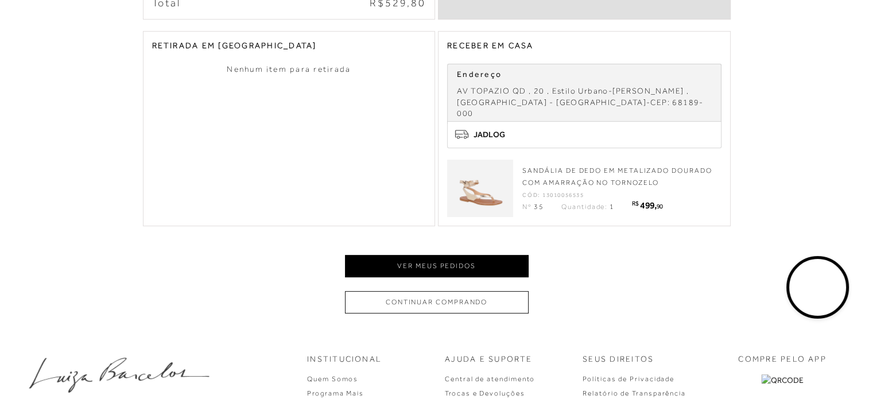
click at [444, 255] on button "Ver meus pedidos" at bounding box center [437, 266] width 184 height 22
